Goal: Information Seeking & Learning: Learn about a topic

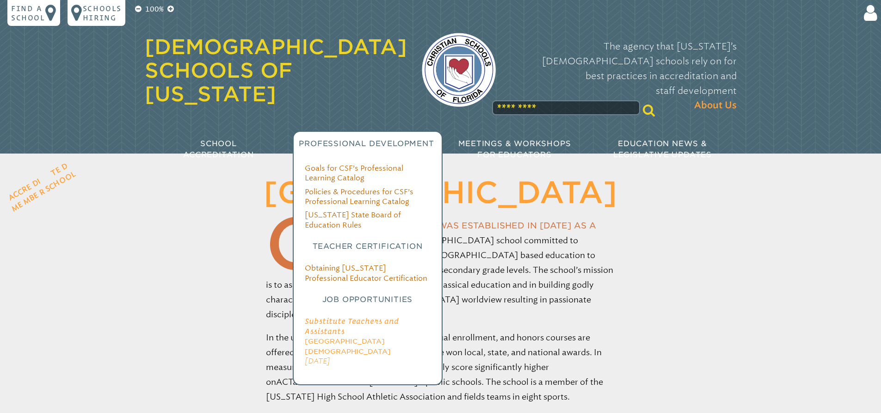
click at [343, 317] on span "Substitute Teachers and Assistants" at bounding box center [352, 326] width 94 height 18
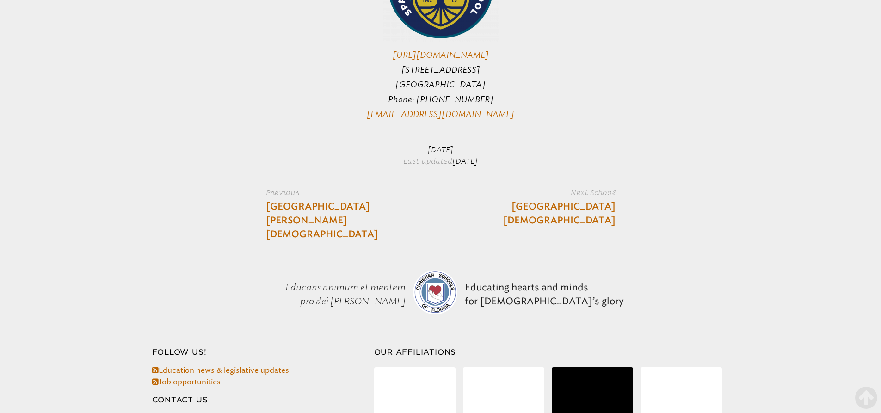
scroll to position [2353, 0]
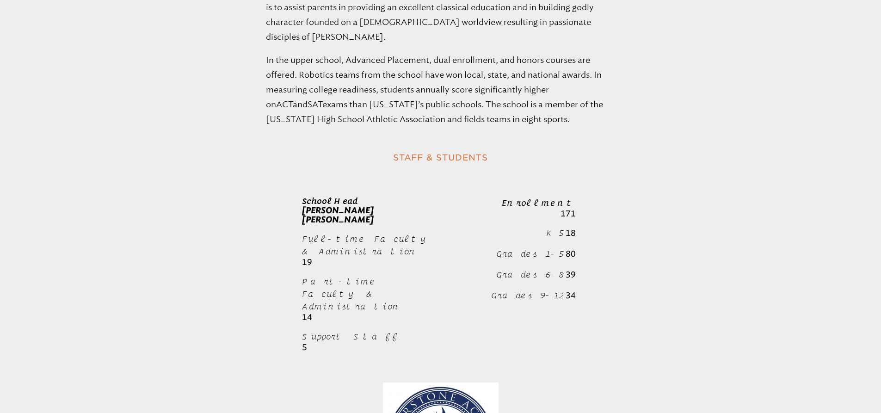
scroll to position [555, 0]
